Goal: Transaction & Acquisition: Subscribe to service/newsletter

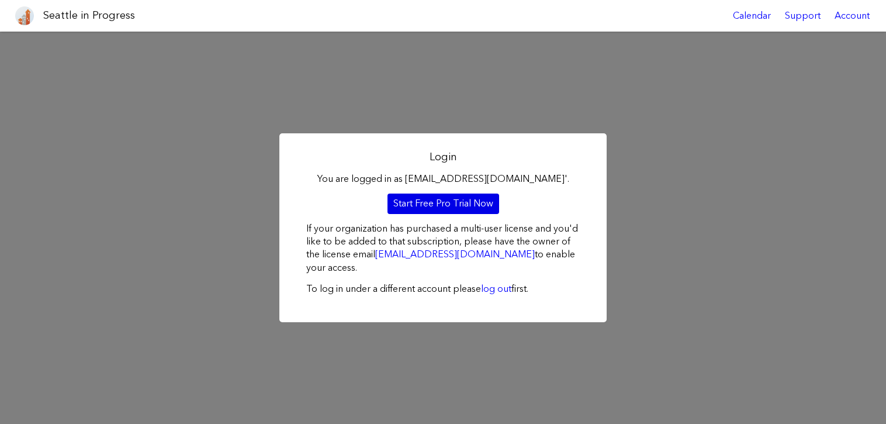
click at [451, 200] on link "Start Free Pro Trial Now" at bounding box center [443, 203] width 112 height 20
click at [838, 19] on div "Account" at bounding box center [851, 16] width 49 height 32
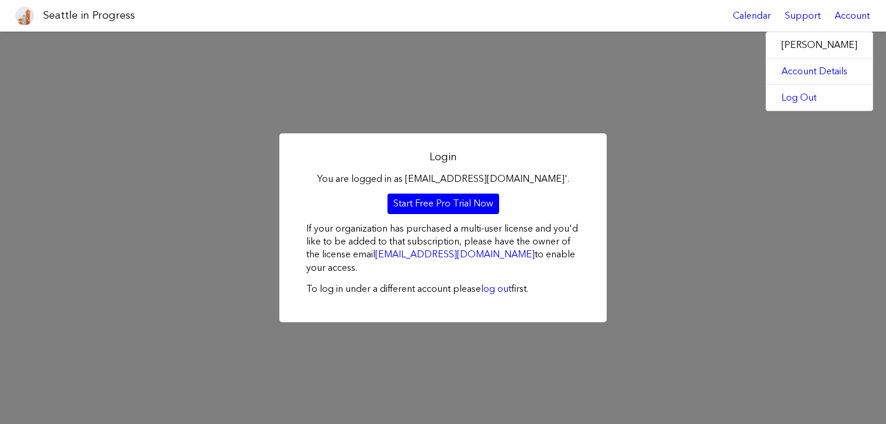
click at [792, 46] on label "[PERSON_NAME]" at bounding box center [819, 45] width 106 height 26
drag, startPoint x: 792, startPoint y: 46, endPoint x: 787, endPoint y: 77, distance: 30.8
click at [787, 77] on link "Account Details" at bounding box center [819, 71] width 106 height 26
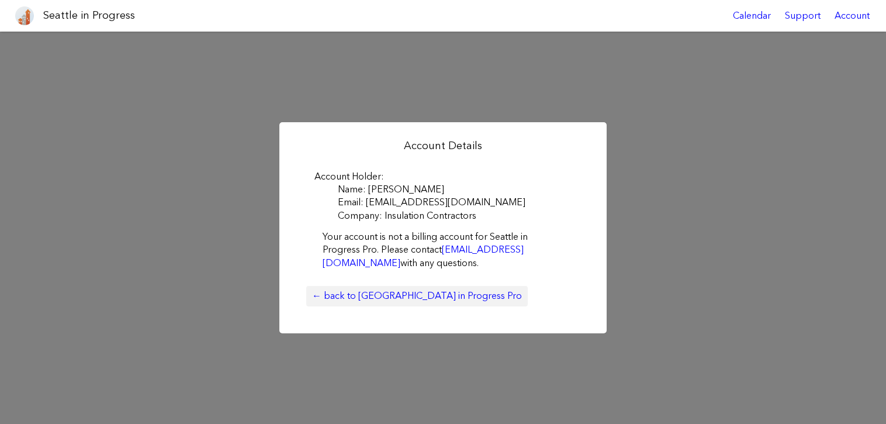
click at [405, 296] on link "← back to Seattle in Progress Pro" at bounding box center [416, 296] width 221 height 20
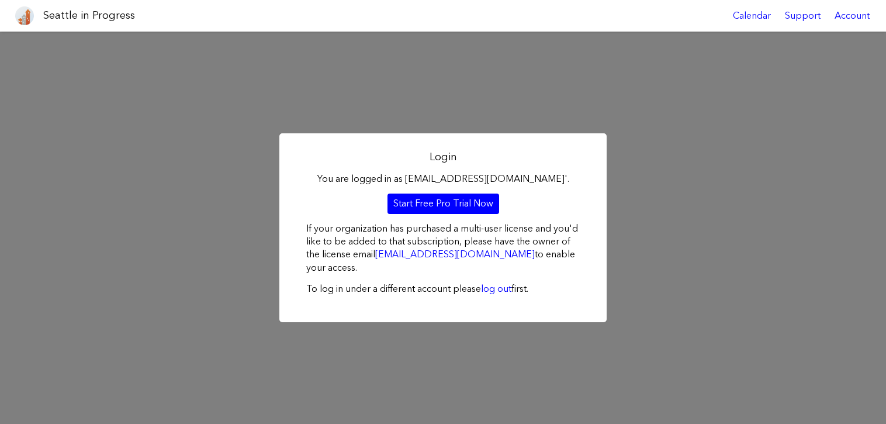
click at [99, 22] on h1 "Seattle in Progress" at bounding box center [89, 15] width 92 height 15
click at [102, 17] on h1 "Seattle in Progress" at bounding box center [89, 15] width 92 height 15
click at [103, 18] on h1 "Seattle in Progress" at bounding box center [89, 15] width 92 height 15
click at [540, 107] on div "Login You are logged in as [EMAIL_ADDRESS][DOMAIN_NAME]'. Start Free Pro Trial …" at bounding box center [443, 228] width 886 height 392
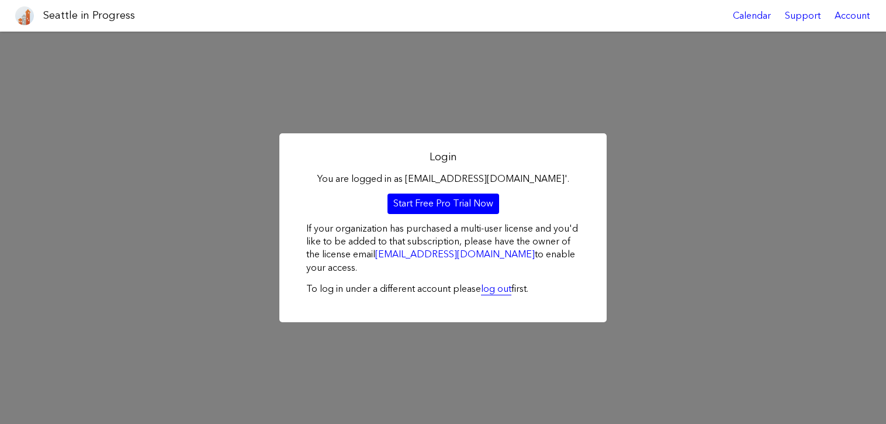
click at [499, 292] on link "log out" at bounding box center [496, 288] width 30 height 11
click at [459, 201] on link "Start Free Pro Trial Now" at bounding box center [443, 203] width 112 height 20
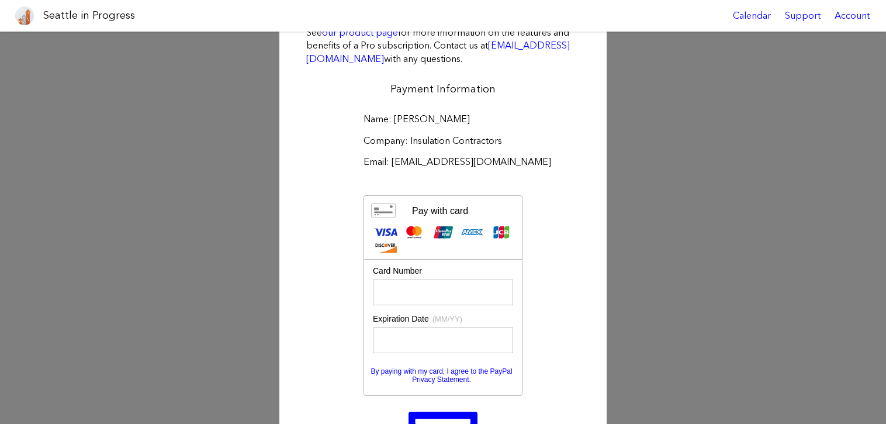
scroll to position [227, 0]
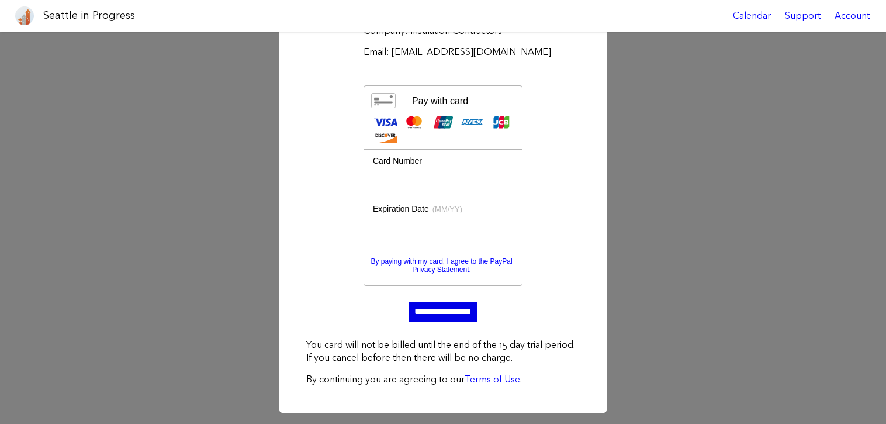
click at [441, 306] on input "**********" at bounding box center [442, 311] width 69 height 20
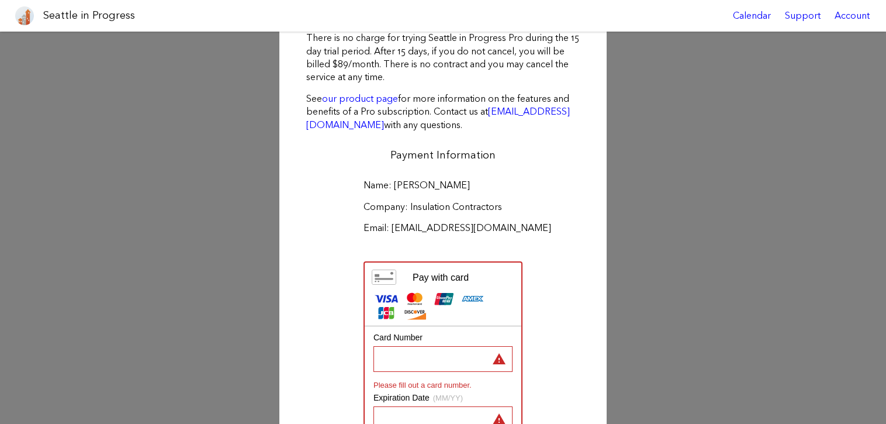
scroll to position [0, 0]
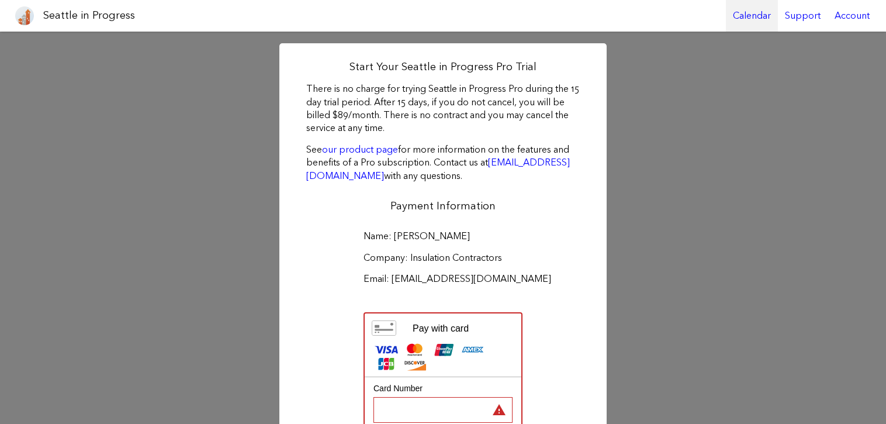
click at [750, 19] on link "Calendar" at bounding box center [752, 16] width 52 height 32
